Goal: Use online tool/utility: Utilize a website feature to perform a specific function

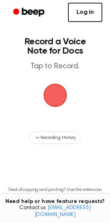
click at [83, 18] on link "Log in" at bounding box center [85, 12] width 34 height 19
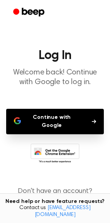
click at [58, 116] on button "Continue with Google" at bounding box center [54, 121] width 97 height 25
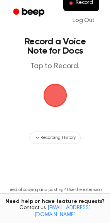
click at [54, 92] on span "button" at bounding box center [54, 95] width 29 height 29
click at [54, 92] on span "button" at bounding box center [55, 96] width 24 height 24
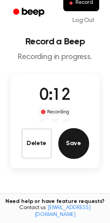
click at [73, 141] on button "Save" at bounding box center [73, 143] width 31 height 31
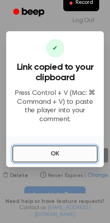
click at [51, 152] on button "OK" at bounding box center [54, 153] width 85 height 17
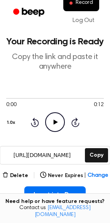
click at [49, 124] on icon "Play Audio" at bounding box center [55, 122] width 20 height 20
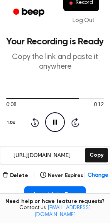
click at [28, 119] on div "0:08 0:12 1.0x Rewind 5 seconds Pause Audio Skip 5 seconds" at bounding box center [54, 113] width 97 height 37
click at [32, 120] on icon "Rewind 5 seconds" at bounding box center [34, 122] width 8 height 10
click at [32, 117] on icon "Rewind 5 seconds" at bounding box center [34, 122] width 8 height 10
click at [32, 126] on icon "Rewind 5 seconds" at bounding box center [34, 122] width 8 height 10
click at [54, 119] on icon "Pause Audio" at bounding box center [55, 122] width 20 height 20
